Goal: Task Accomplishment & Management: Use online tool/utility

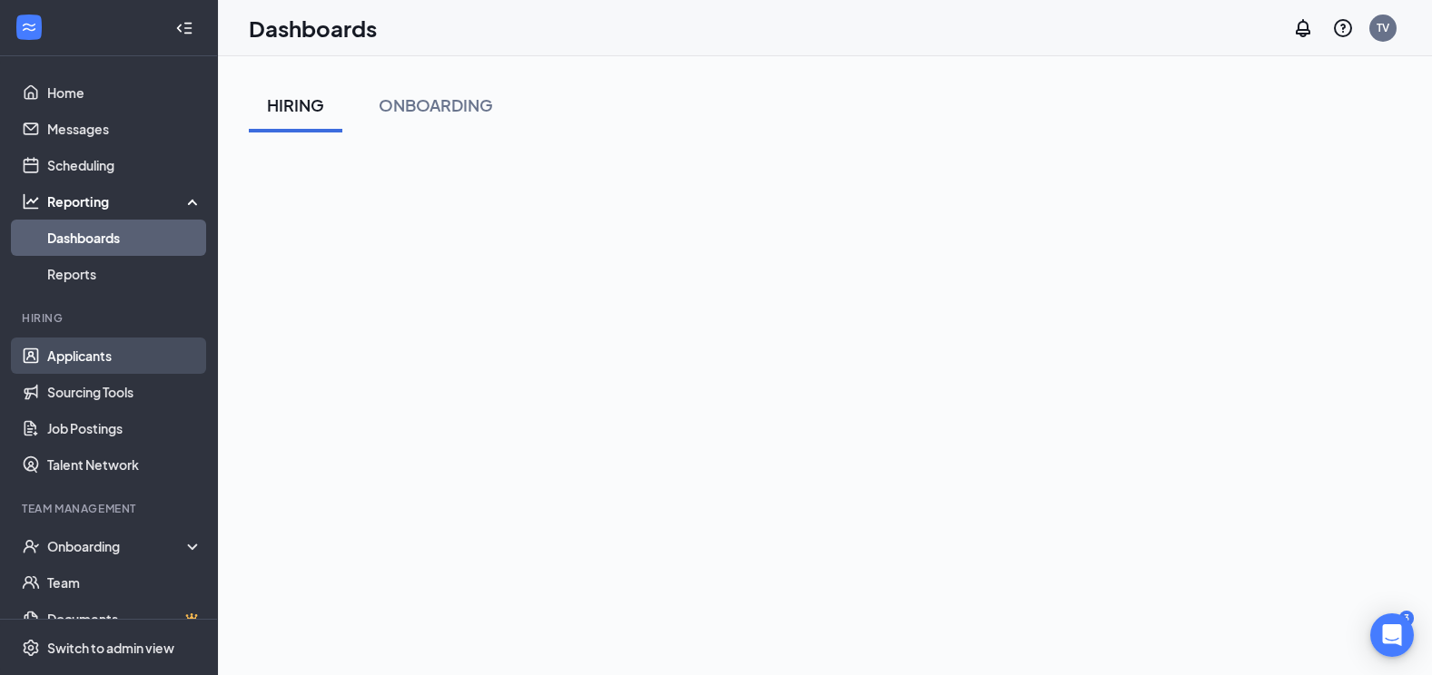
click at [96, 346] on link "Applicants" at bounding box center [124, 356] width 155 height 36
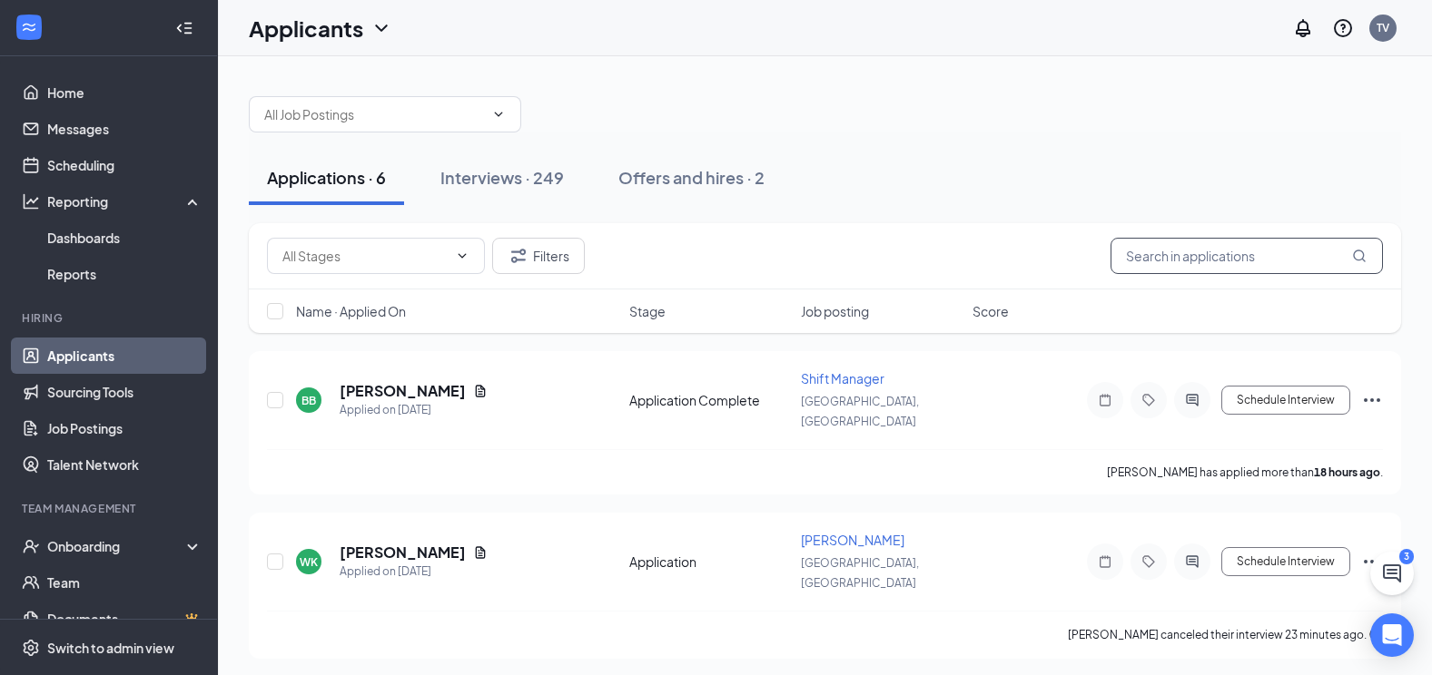
click at [1197, 261] on input "text" at bounding box center [1246, 256] width 272 height 36
type input "[PERSON_NAME]"
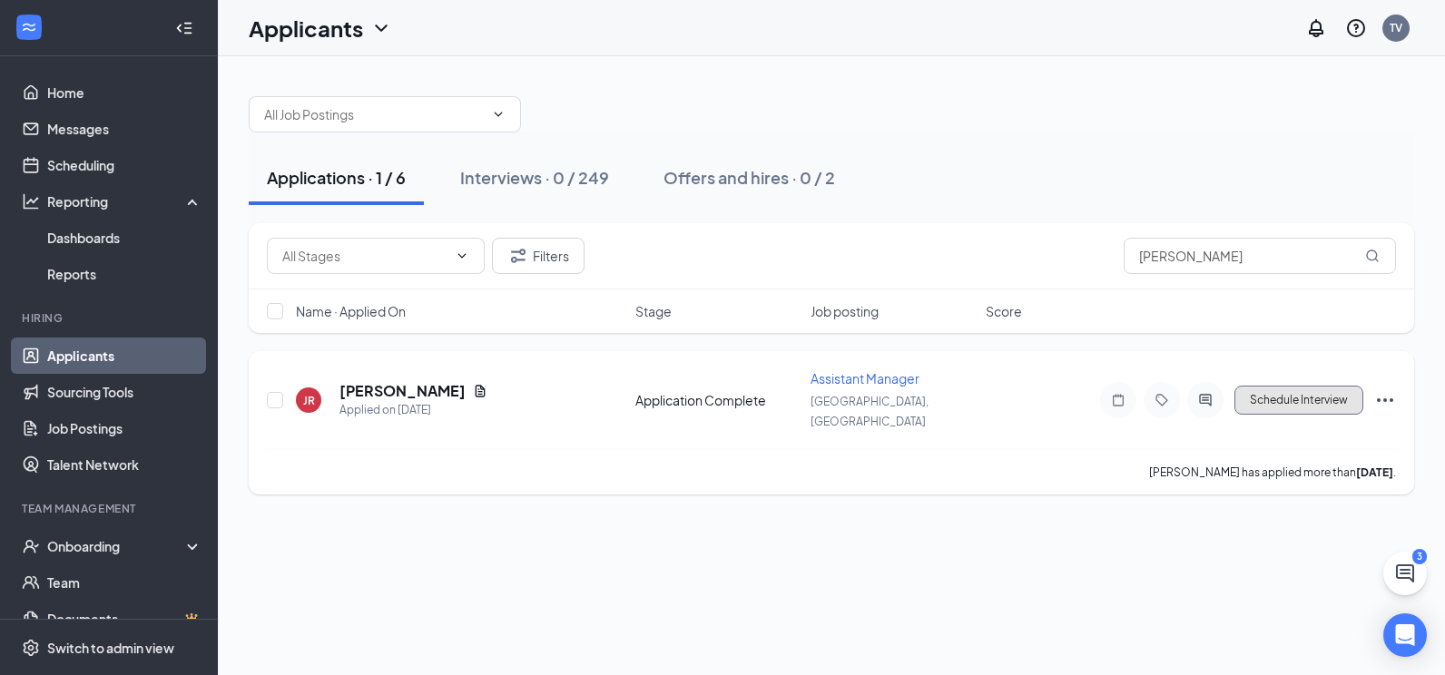
click at [1295, 386] on button "Schedule Interview" at bounding box center [1299, 400] width 129 height 29
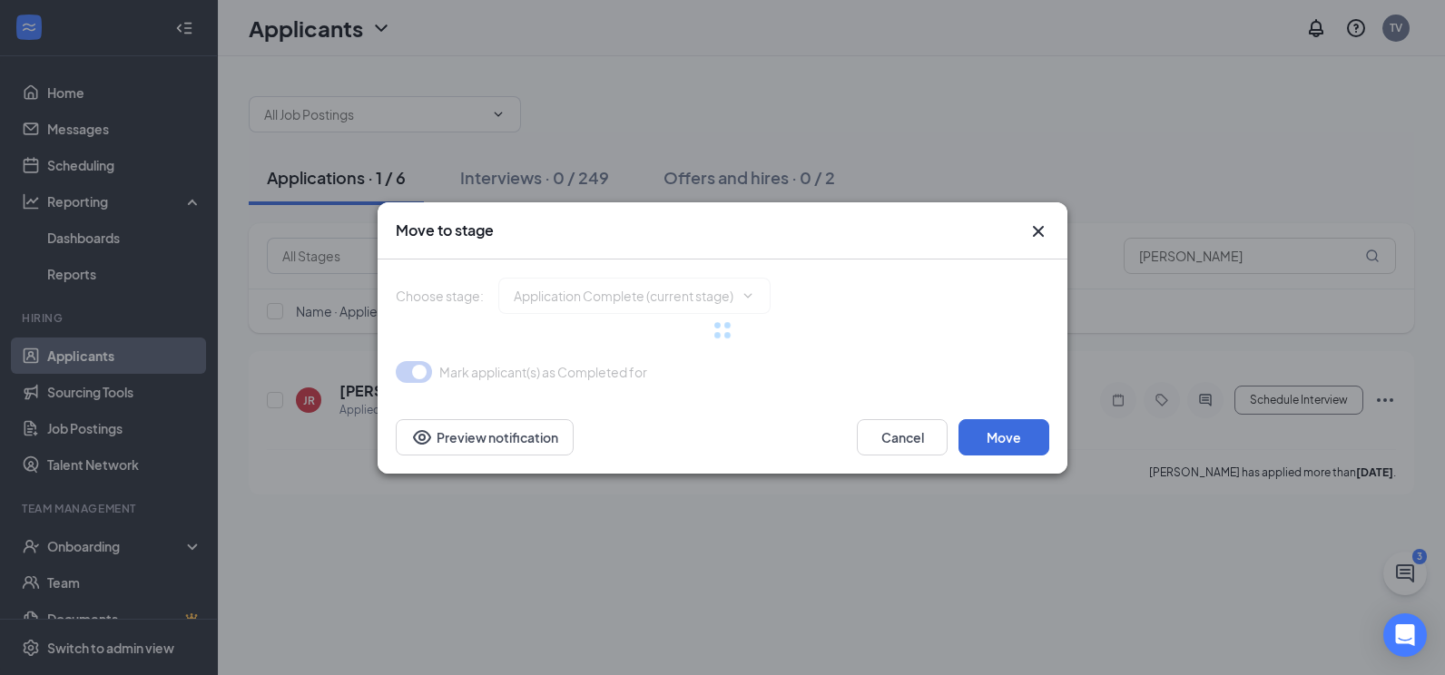
type input "Onsite Interview (next stage)"
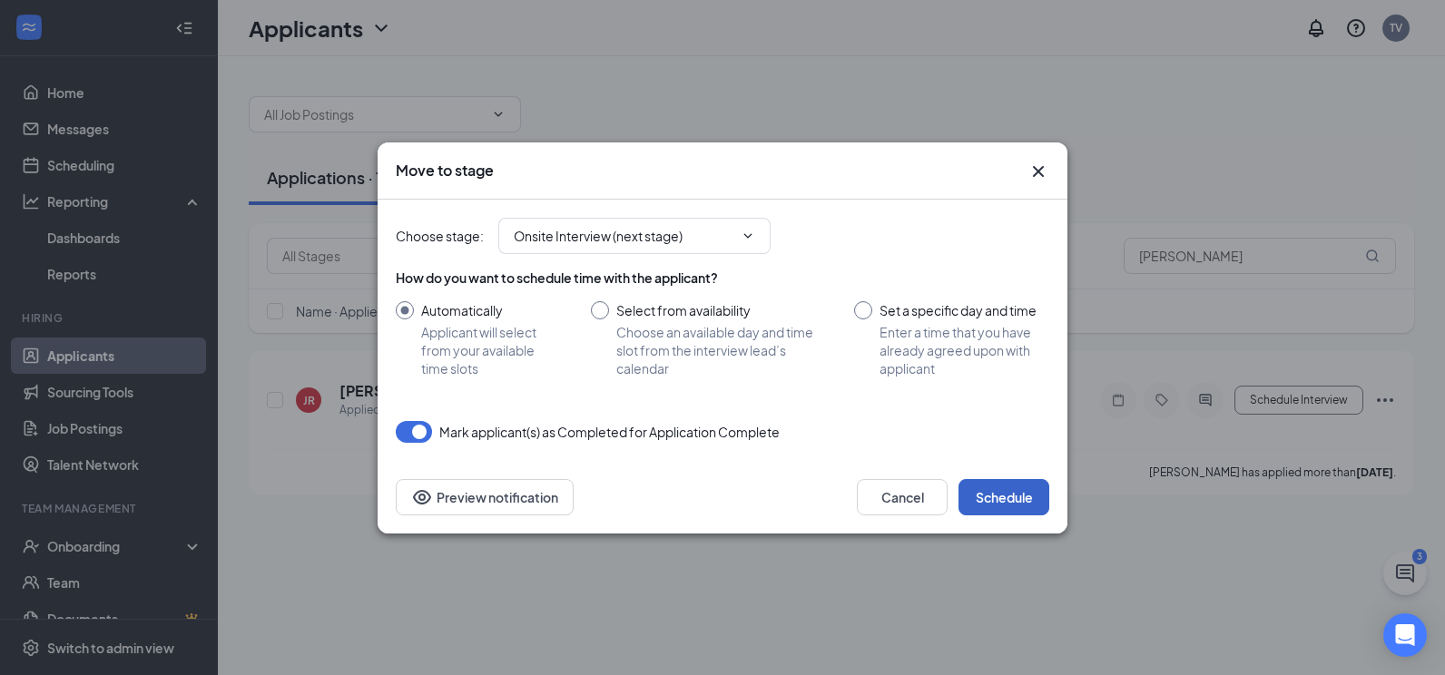
click at [1009, 491] on button "Schedule" at bounding box center [1004, 497] width 91 height 36
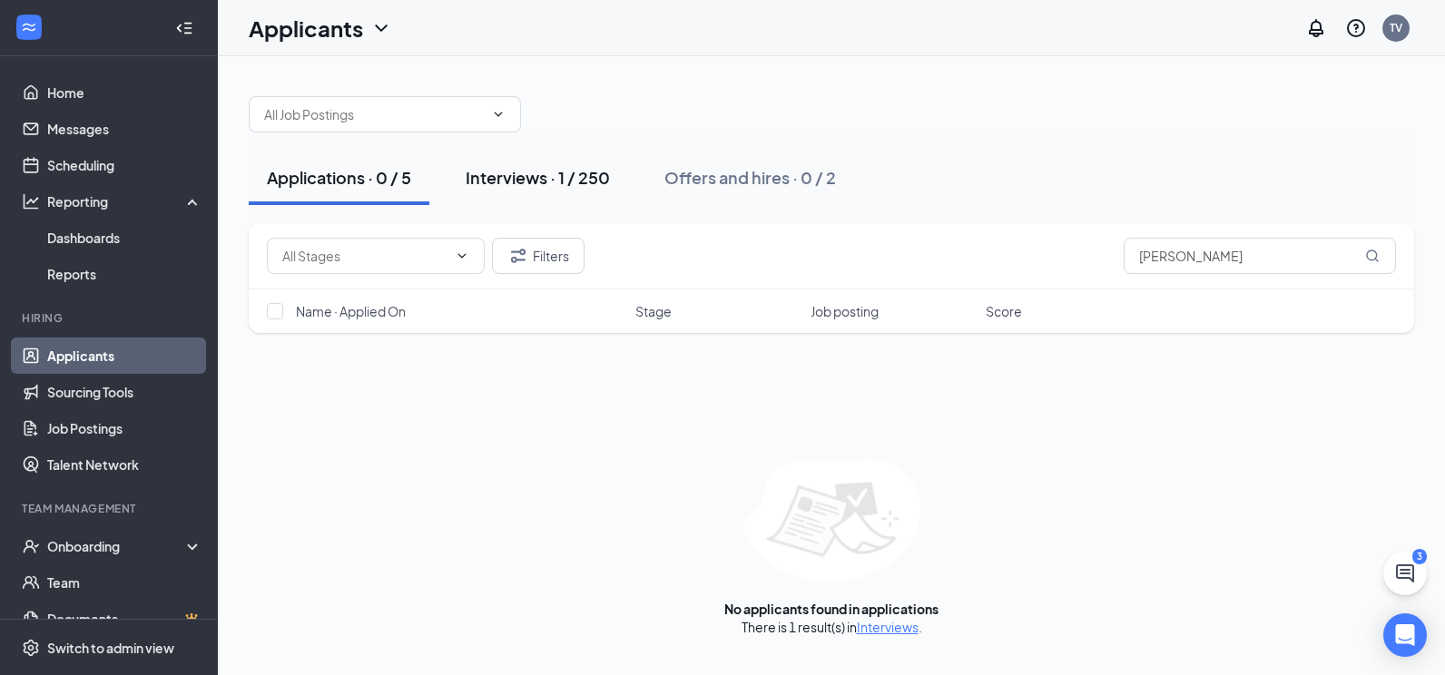
click at [560, 191] on button "Interviews · 1 / 250" at bounding box center [538, 178] width 181 height 54
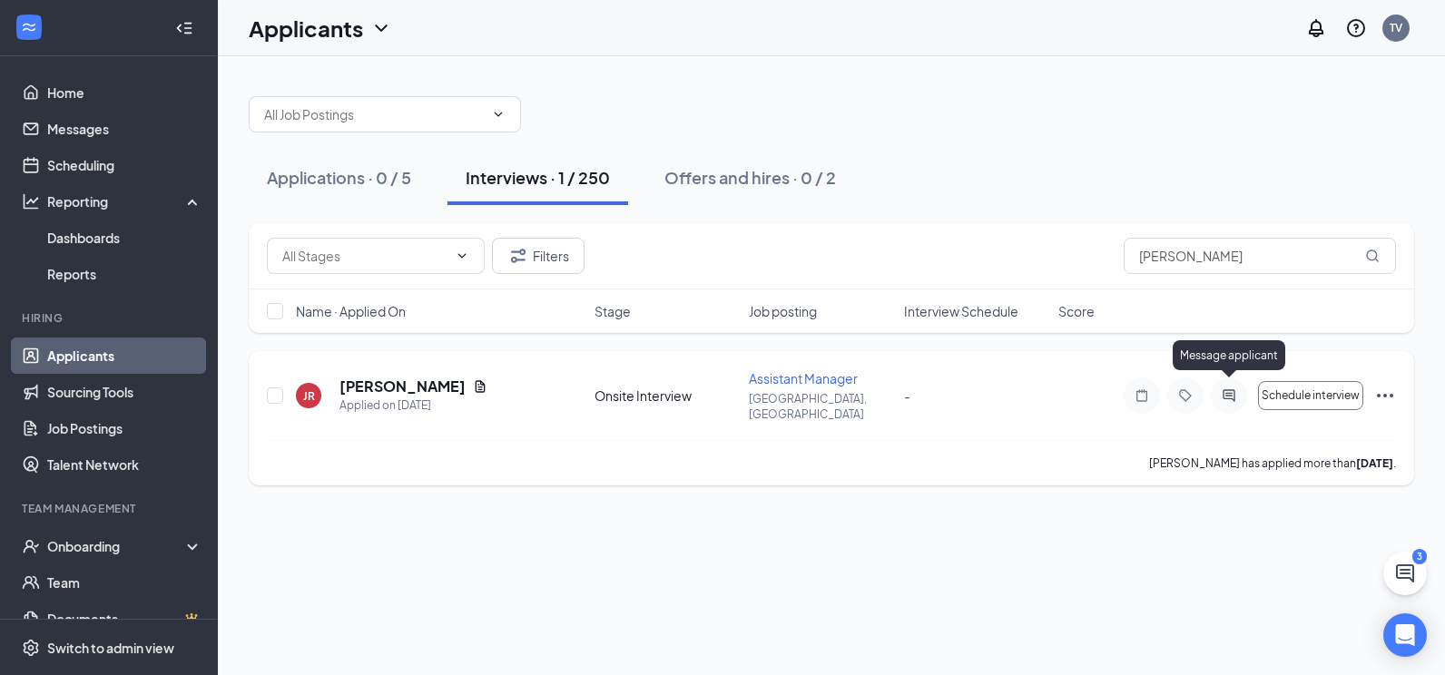
click at [1230, 389] on icon "ActiveChat" at bounding box center [1229, 396] width 22 height 15
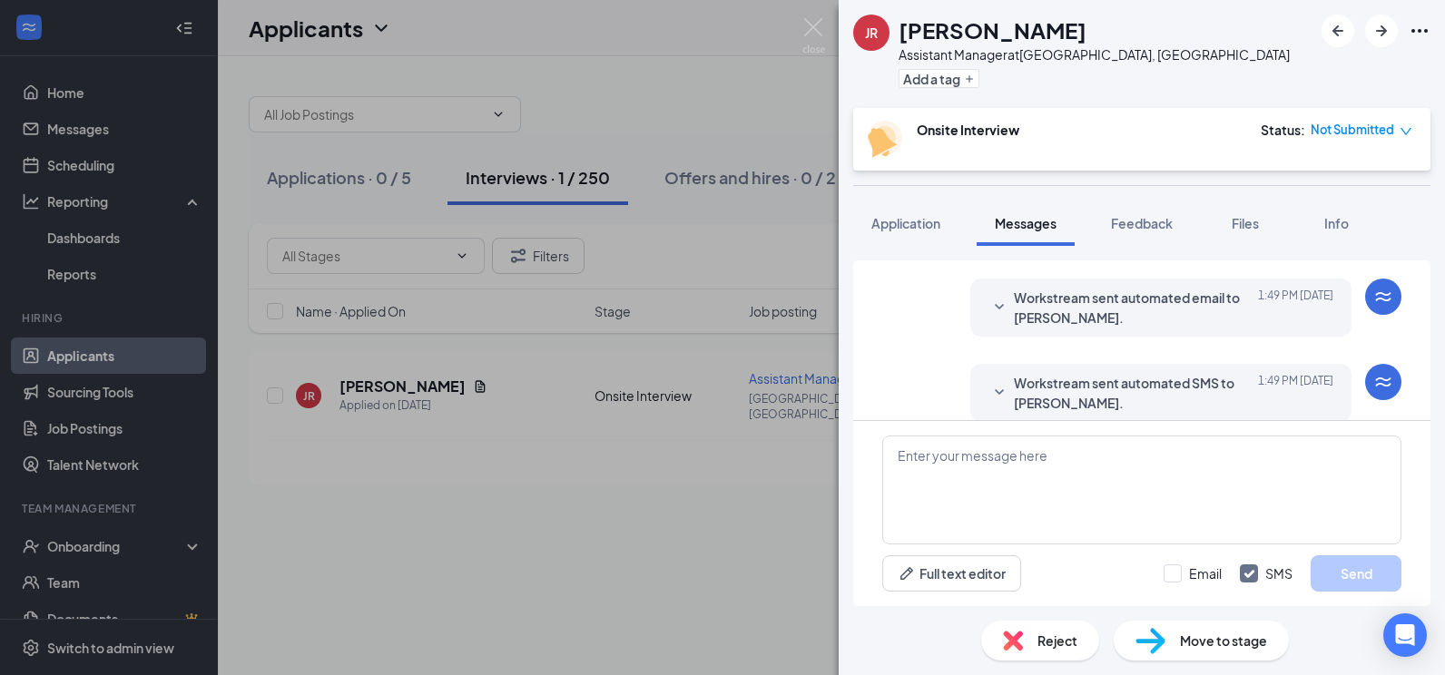
scroll to position [202, 0]
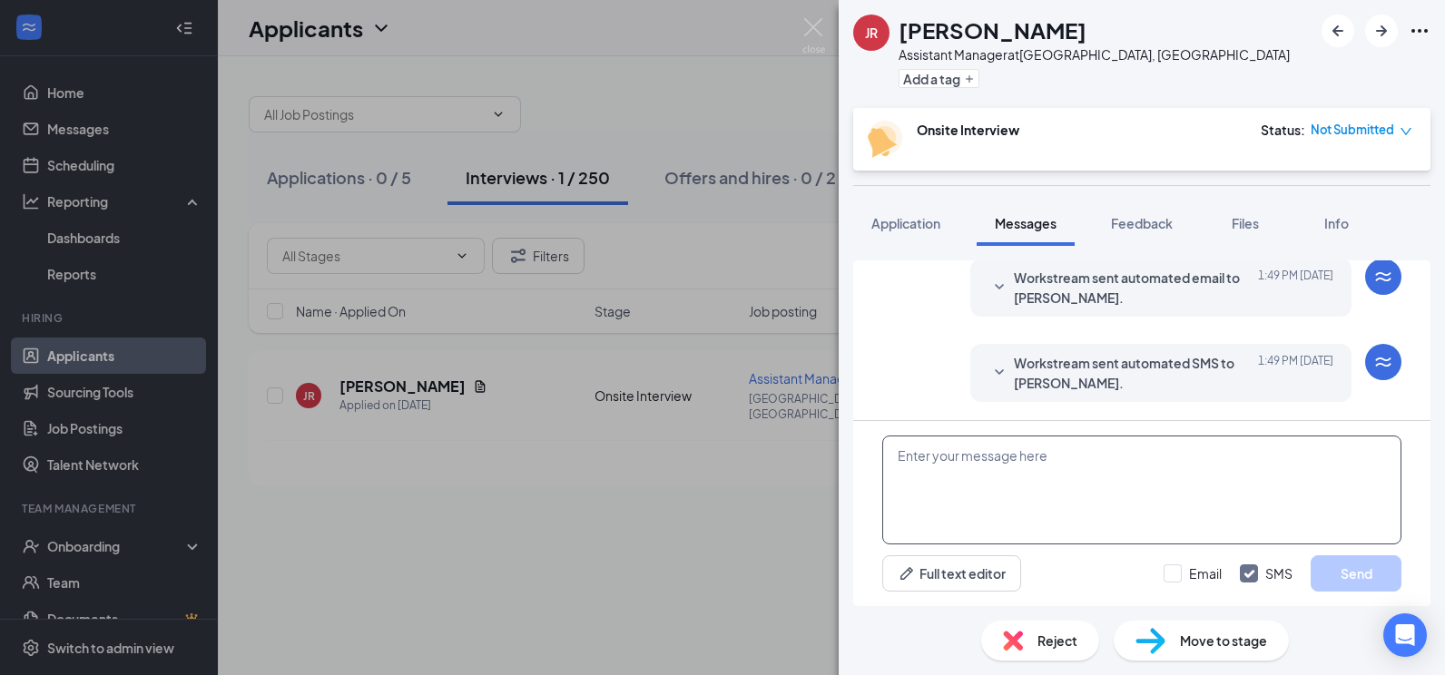
click at [966, 477] on textarea at bounding box center [1141, 490] width 519 height 109
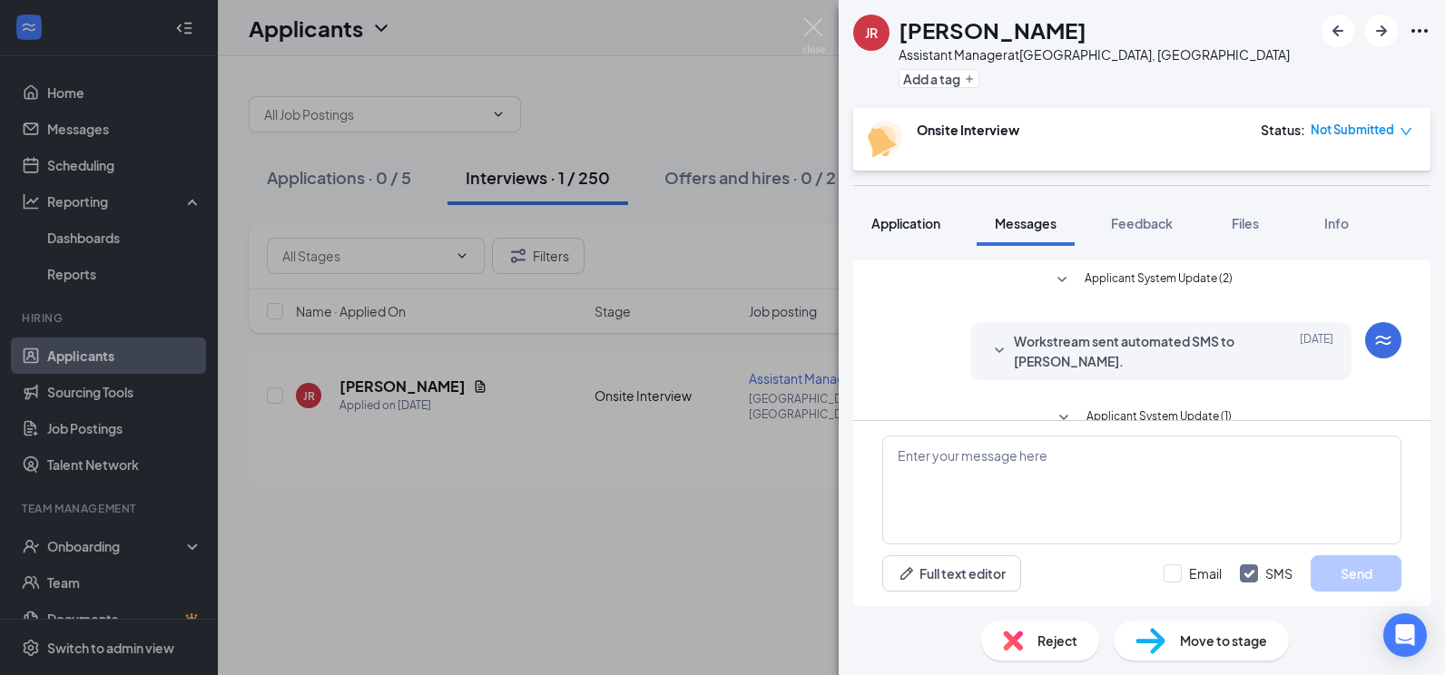
click at [916, 229] on span "Application" at bounding box center [906, 223] width 69 height 16
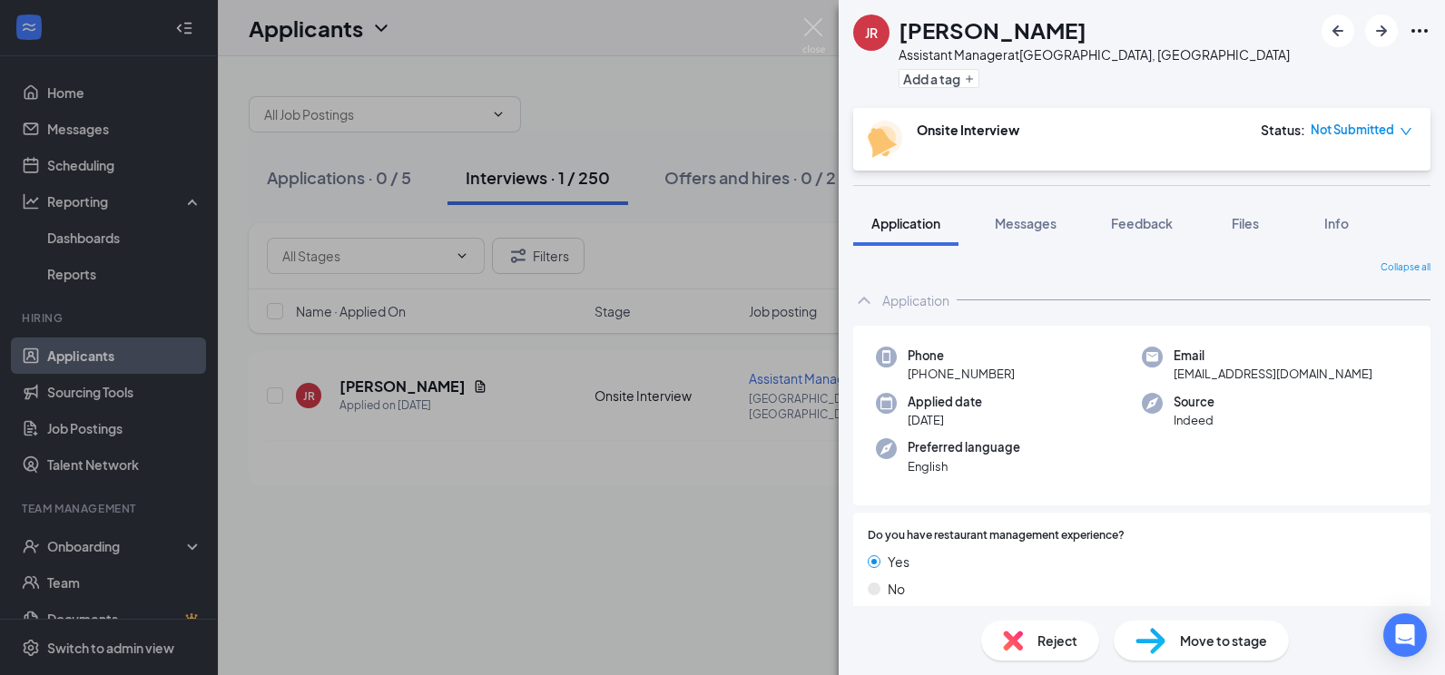
click at [679, 119] on div "JR [PERSON_NAME] Assistant Manager at [GEOGRAPHIC_DATA], [GEOGRAPHIC_DATA] Add …" at bounding box center [722, 337] width 1445 height 675
